Goal: Navigation & Orientation: Find specific page/section

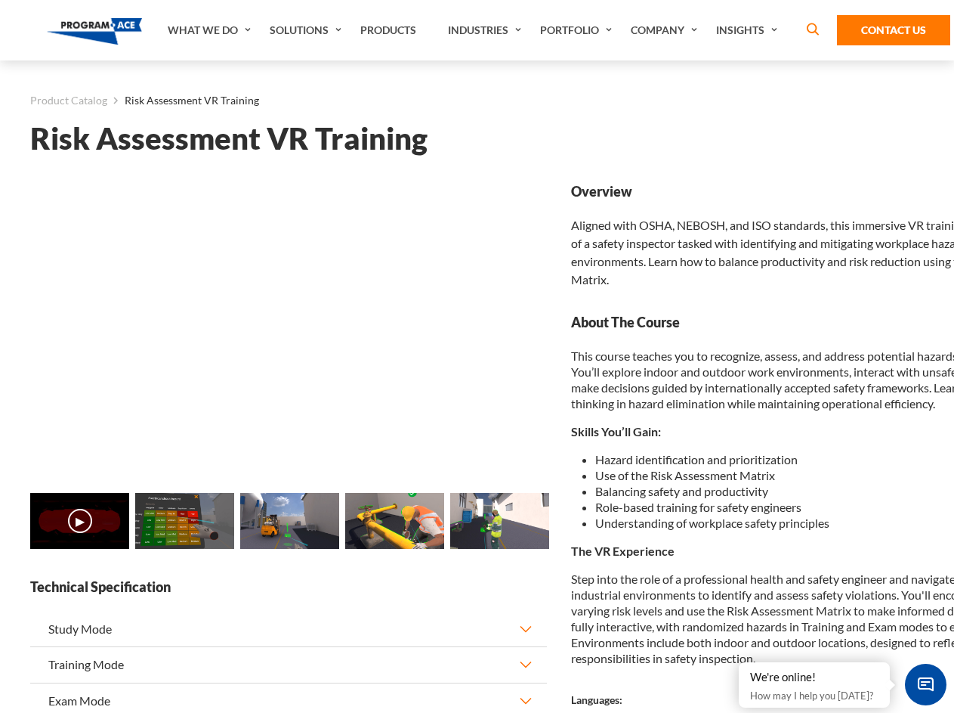
click at [308, 30] on link "Solutions" at bounding box center [307, 30] width 91 height 60
click at [0, 0] on div "AI & Computer Vision Solutions Computer Vision Quality Control AI tools for fas…" at bounding box center [0, 0] width 0 height 0
click at [0, 0] on div "AI & Computer Vision Solutions Virtual Training Solutions Virtual Tour Solution…" at bounding box center [0, 0] width 0 height 0
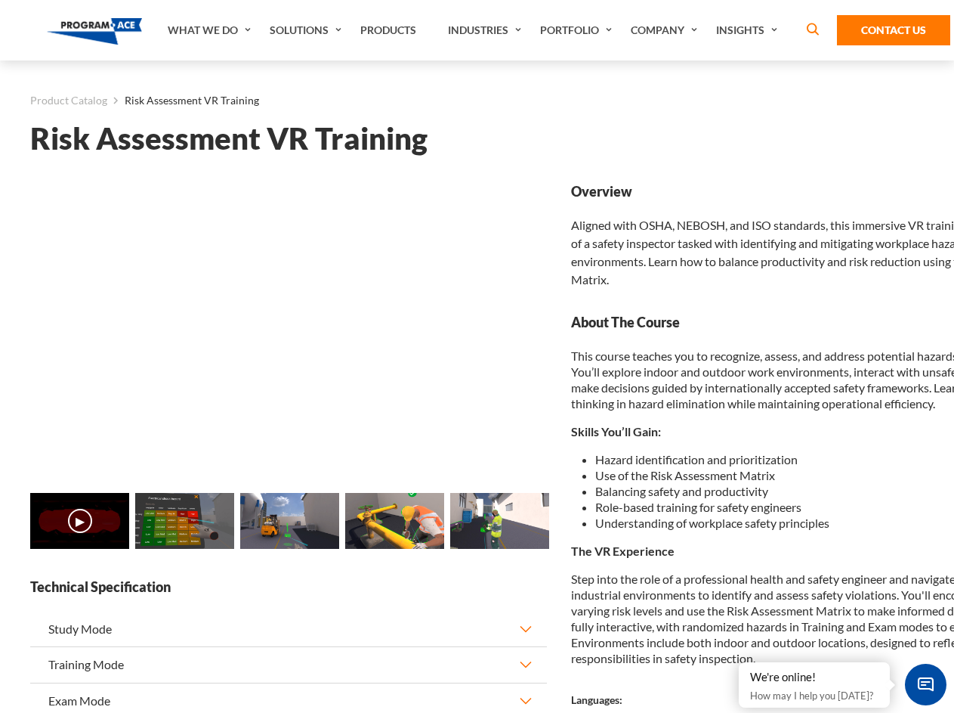
click at [0, 0] on div "AI & Computer Vision Solutions Virtual Training Solutions Virtual Tour Solution…" at bounding box center [0, 0] width 0 height 0
click at [0, 0] on div "AI & Computer Vision Solutions Computer Vision Quality Control AI tools for fas…" at bounding box center [0, 0] width 0 height 0
